Goal: Ask a question

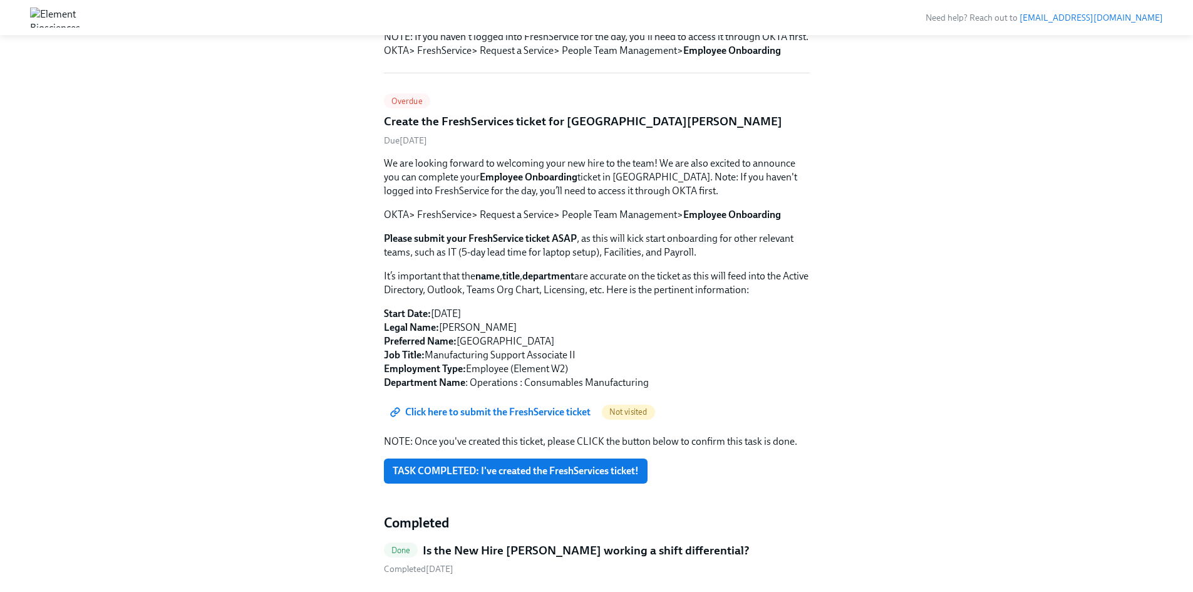
scroll to position [519, 0]
click at [565, 542] on h5 "Is the New Hire [PERSON_NAME] working a shift differential?" at bounding box center [586, 550] width 327 height 16
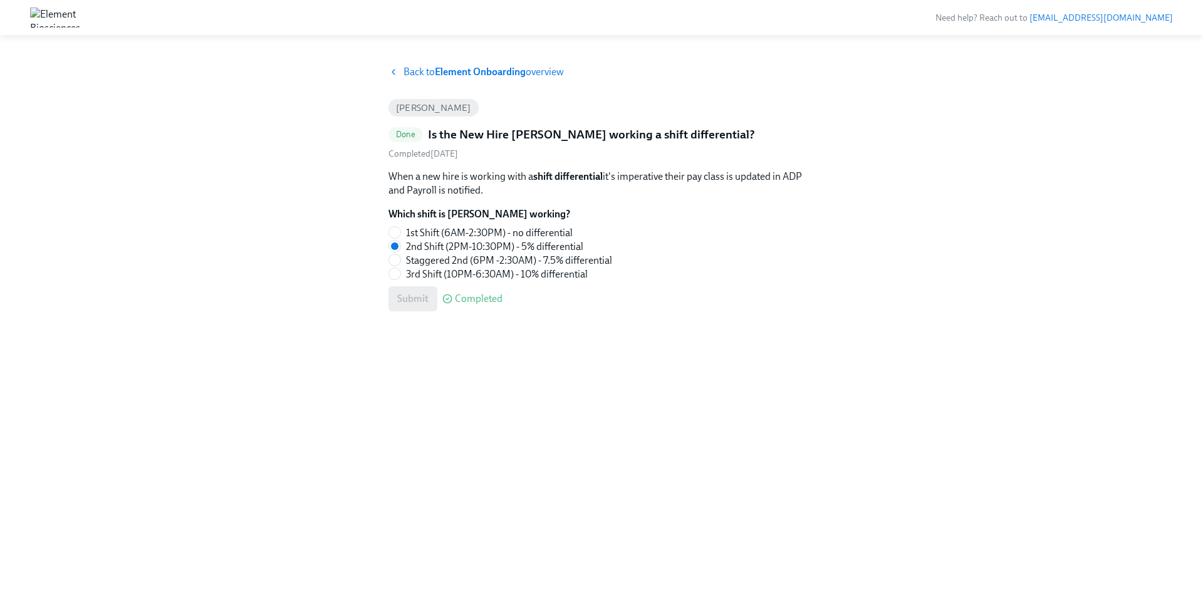
click at [475, 71] on strong "Element Onboarding" at bounding box center [480, 72] width 91 height 12
